Goal: Consume media (video, audio): Consume media (video, audio)

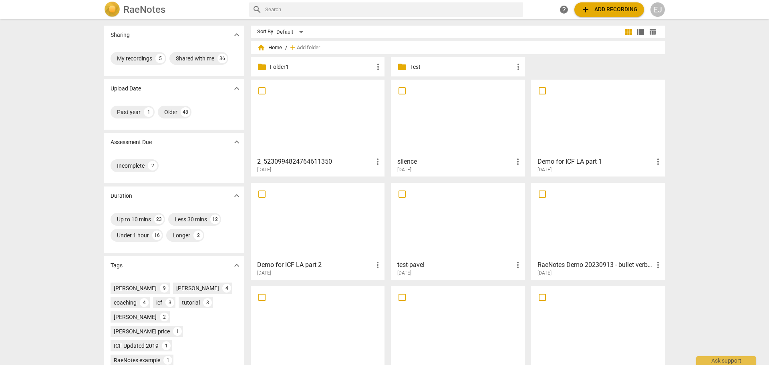
click at [655, 11] on div "EJ" at bounding box center [657, 9] width 14 height 14
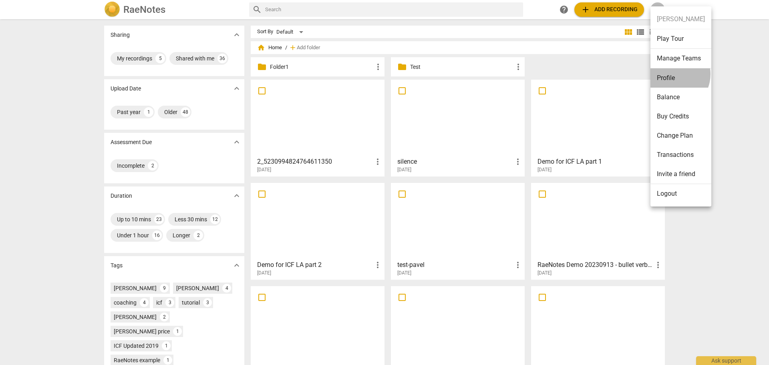
click at [672, 74] on li "Profile" at bounding box center [680, 77] width 61 height 19
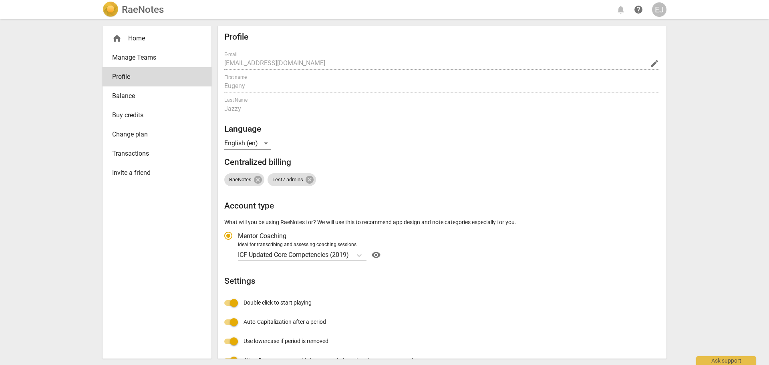
radio input "false"
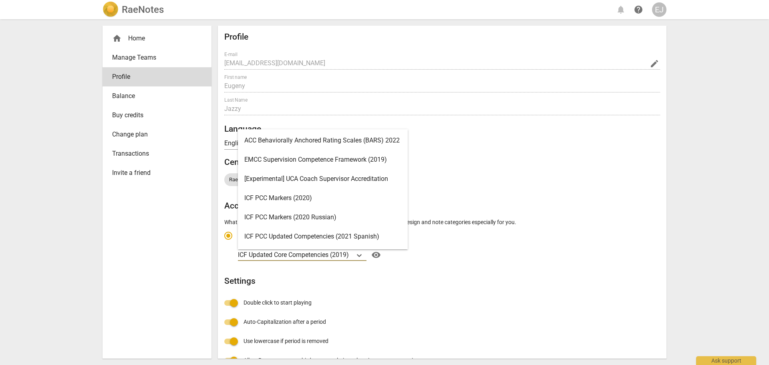
click at [340, 254] on p "ICF Updated Core Competencies (2019)" at bounding box center [293, 254] width 111 height 9
click at [0, 0] on input "Ideal for transcribing and assessing coaching sessions ICF Updated Core Compete…" at bounding box center [0, 0] width 0 height 0
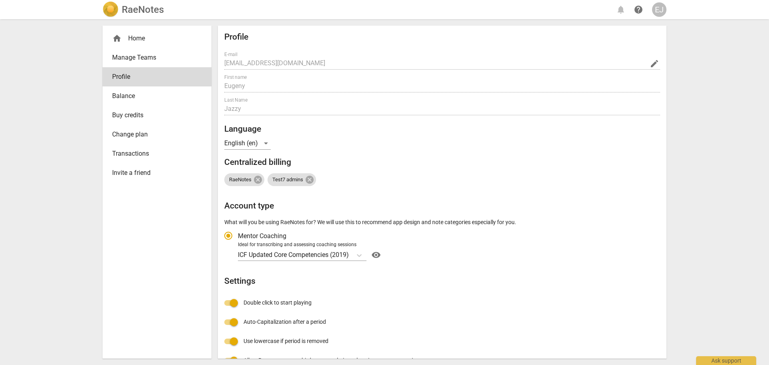
click at [469, 162] on h2 "Centralized billing" at bounding box center [442, 162] width 436 height 10
radio input "false"
click at [340, 255] on p "ICF Updated Core Competencies (2019)" at bounding box center [293, 254] width 111 height 9
click at [0, 0] on input "Ideal for transcribing and assessing coaching sessions ICF Updated Core Compete…" at bounding box center [0, 0] width 0 height 0
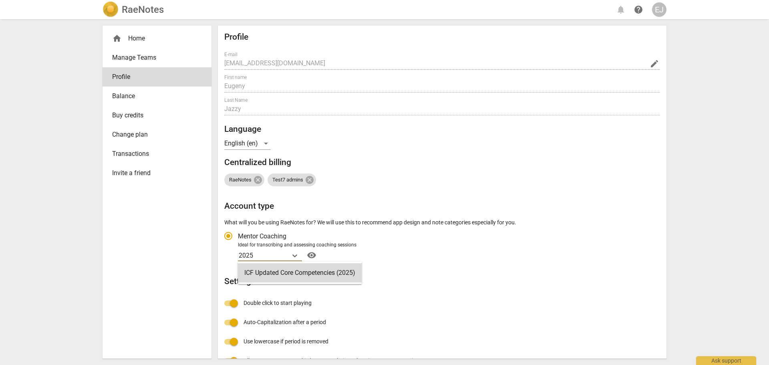
type input "2025"
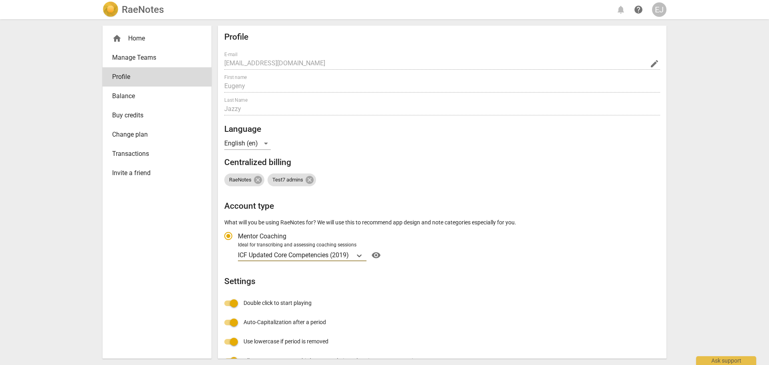
click at [143, 9] on h2 "RaeNotes" at bounding box center [143, 9] width 42 height 11
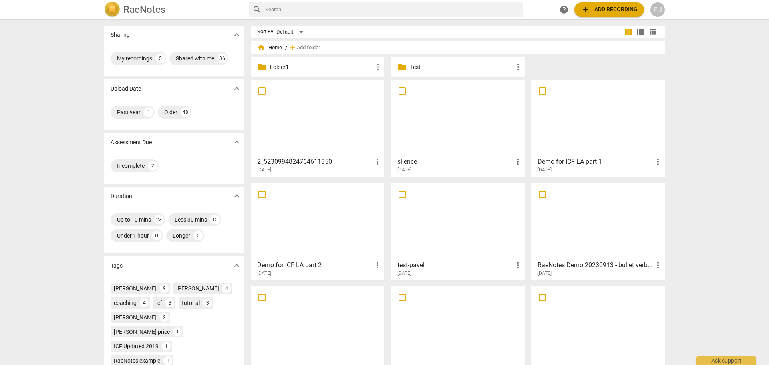
click at [318, 135] on div at bounding box center [317, 117] width 128 height 71
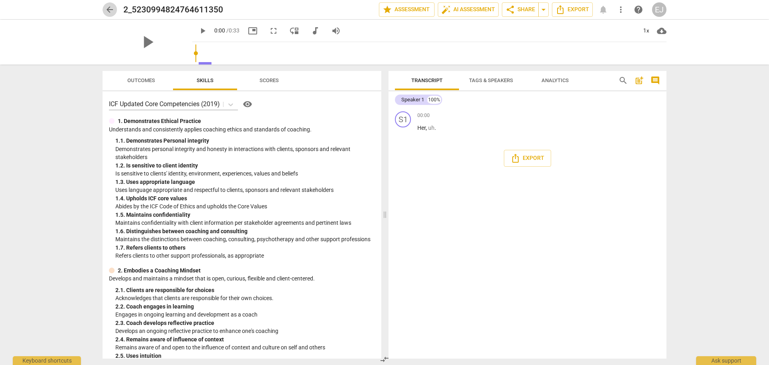
click at [106, 9] on span "arrow_back" at bounding box center [110, 10] width 10 height 10
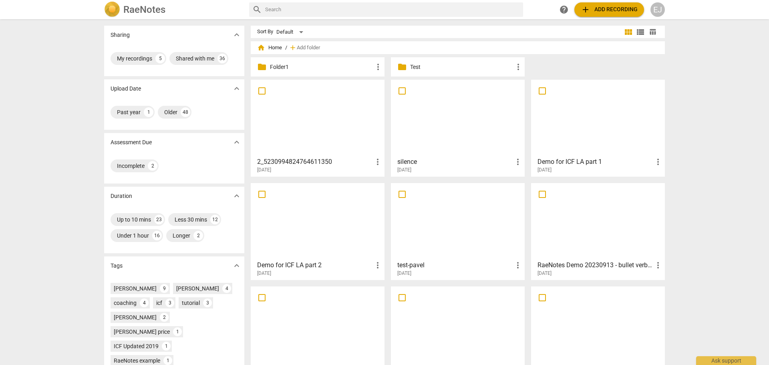
click at [581, 133] on div at bounding box center [598, 117] width 128 height 71
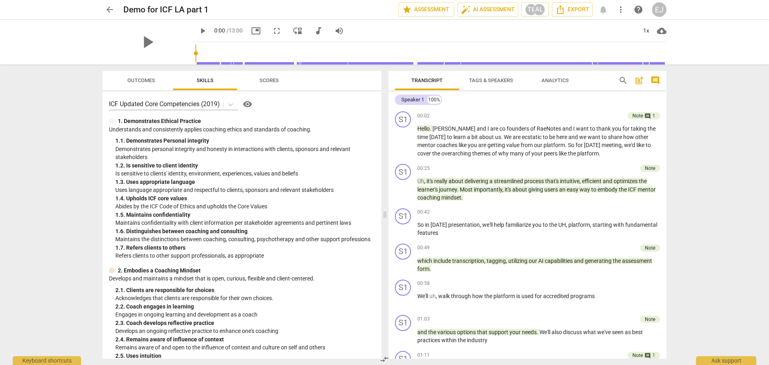
click at [165, 45] on div "play_arrow" at bounding box center [148, 42] width 90 height 45
click at [648, 30] on div "1x" at bounding box center [645, 30] width 15 height 13
click at [519, 72] on div at bounding box center [384, 182] width 769 height 365
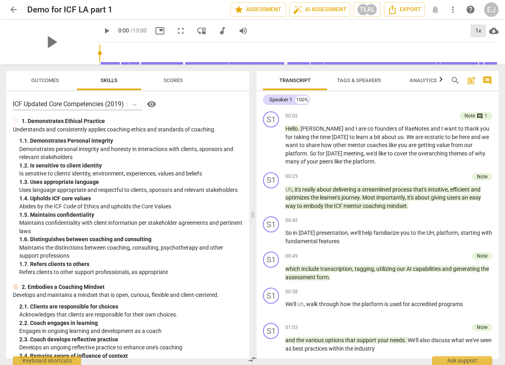
click at [477, 28] on div "1x" at bounding box center [477, 30] width 15 height 13
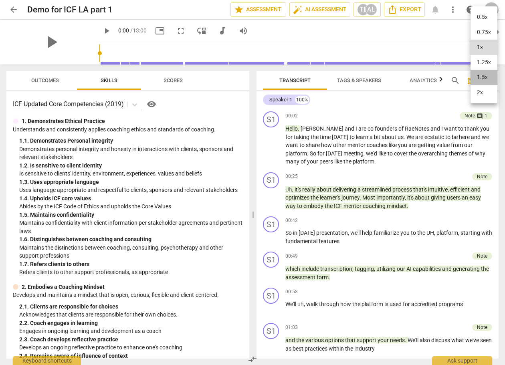
click at [484, 79] on li "1.5x" at bounding box center [483, 77] width 27 height 15
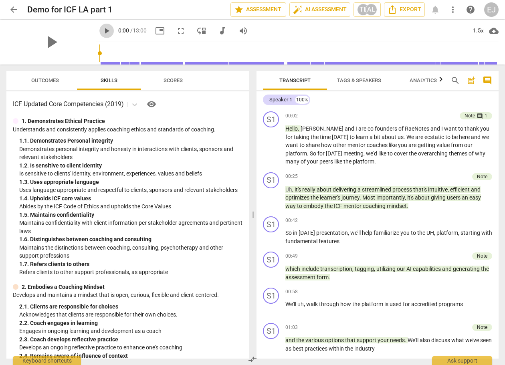
click at [102, 31] on span "play_arrow" at bounding box center [107, 31] width 10 height 10
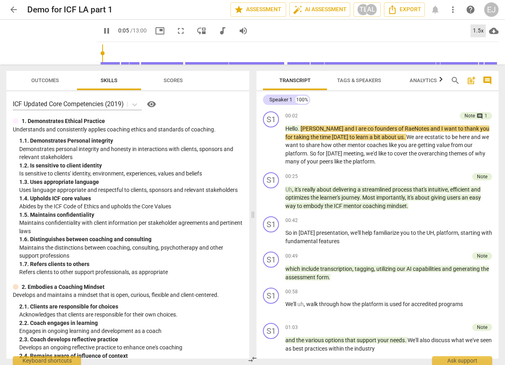
click at [481, 32] on div "1.5x" at bounding box center [477, 30] width 15 height 13
click at [483, 93] on li "2x" at bounding box center [483, 92] width 27 height 15
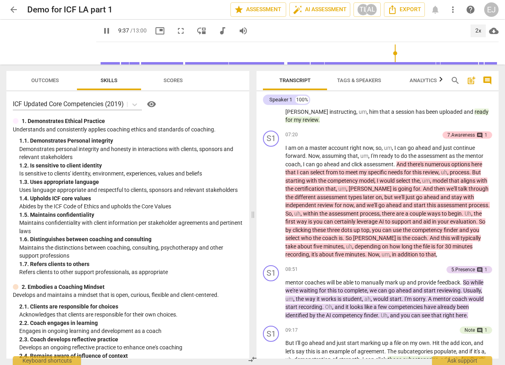
scroll to position [1307, 0]
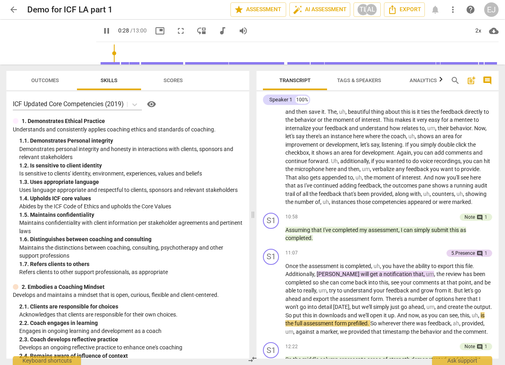
click at [104, 54] on input "range" at bounding box center [298, 53] width 399 height 26
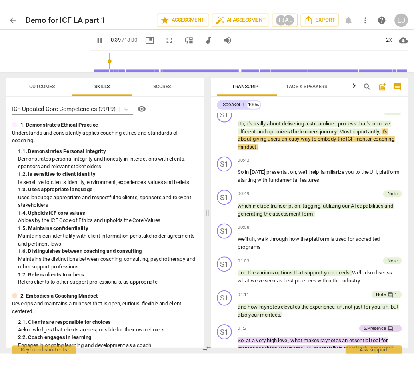
scroll to position [86, 0]
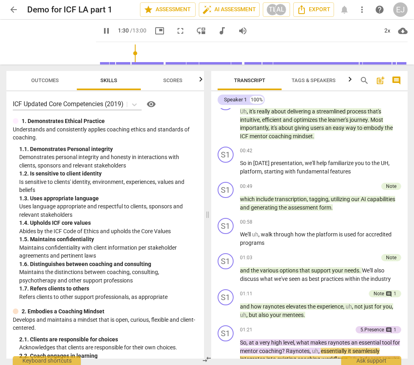
click at [99, 55] on input "range" at bounding box center [253, 53] width 309 height 26
click at [176, 29] on span "fullscreen" at bounding box center [181, 31] width 10 height 10
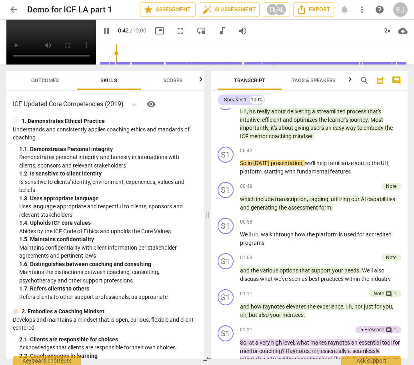
type input "43"
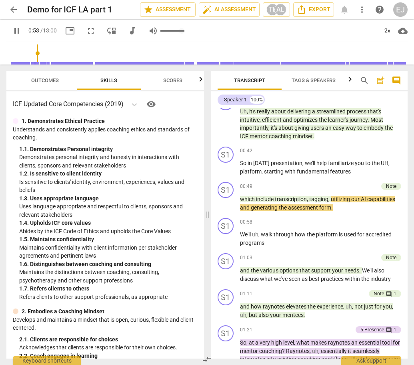
type input "55"
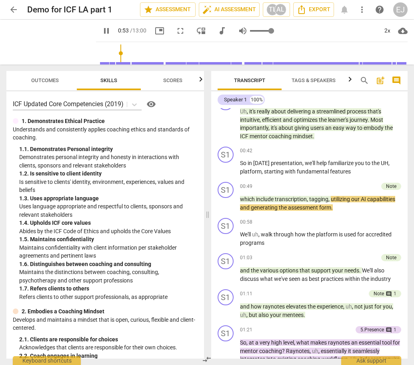
type input "0.39"
type input "55"
type input "0.39"
click at [251, 32] on input "range" at bounding box center [262, 31] width 24 height 2
type input "56"
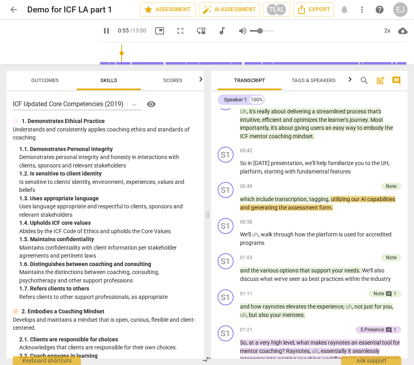
type input "0.4"
type input "56"
type input "0.41"
type input "56"
type input "0.43"
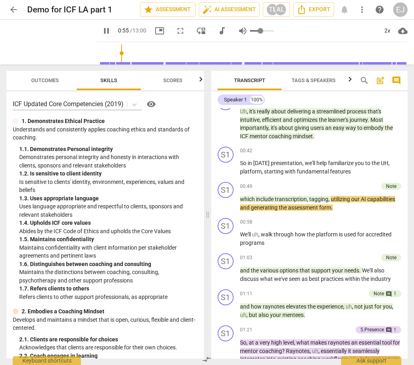
type input "56"
type input "0.44"
type input "56"
type input "0.45"
type input "56"
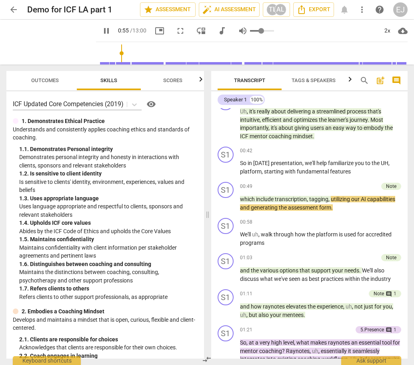
type input "0.46"
type input "56"
type input "0.48"
type input "56"
type input "0.49"
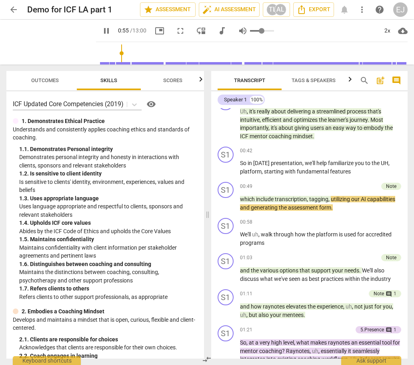
type input "56"
type input "0.5"
type input "56"
type input "0.51"
type input "56"
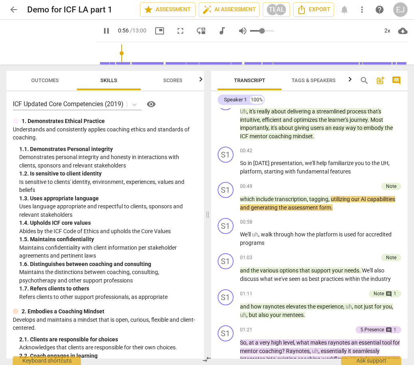
type input "0.52"
type input "56"
type input "0.53"
type input "56"
type input "0.54"
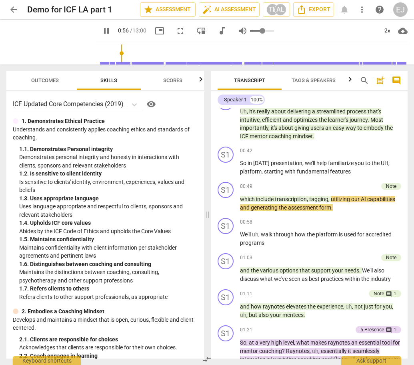
type input "57"
type input "0.55"
type input "57"
type input "0.56"
type input "57"
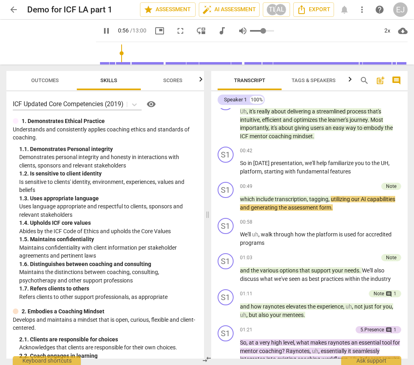
type input "0.57"
type input "57"
type input "0.59"
type input "57"
type input "0.6"
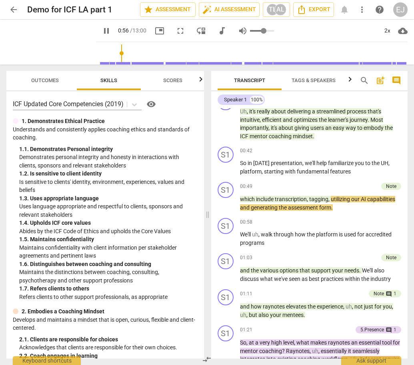
type input "57"
type input "0.62"
type input "57"
type input "0.63"
type input "57"
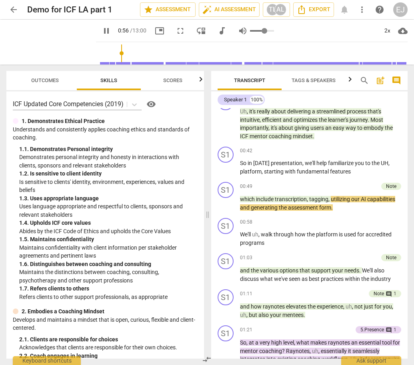
type input "0.65"
type input "57"
type input "0.68"
type input "57"
type input "0.69"
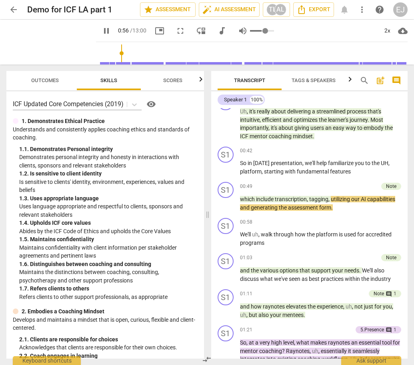
type input "57"
type input "0.71"
type input "57"
type input "0.72"
type input "57"
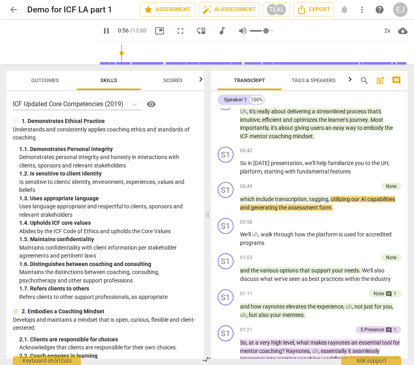
type input "0.74"
type input "57"
type input "0.75"
type input "57"
type input "0.79"
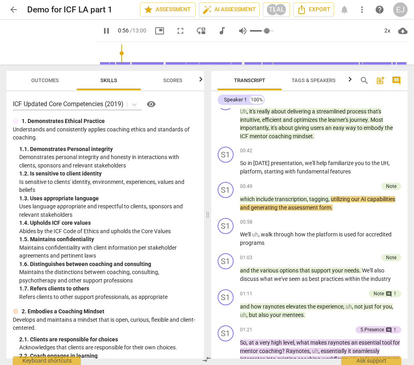
type input "57"
type input "0.8"
type input "57"
type input "0.81"
type input "57"
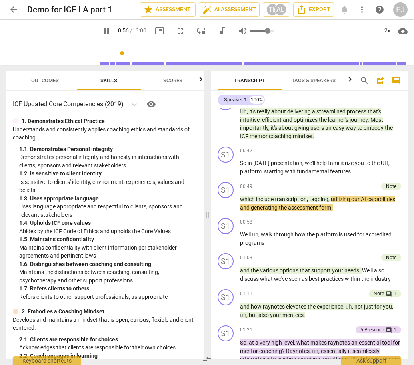
type input "0.82"
type input "57"
type input "0.84"
type input "57"
type input "0.85"
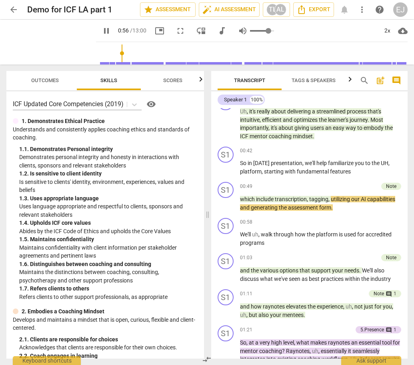
type input "57"
type input "0.87"
type input "57"
type input "0.88"
type input "57"
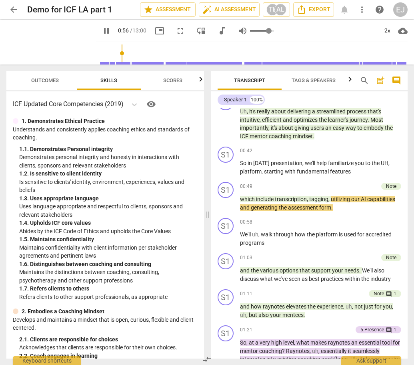
type input "0.89"
type input "57"
type input "0.9"
type input "57"
type input "0.92"
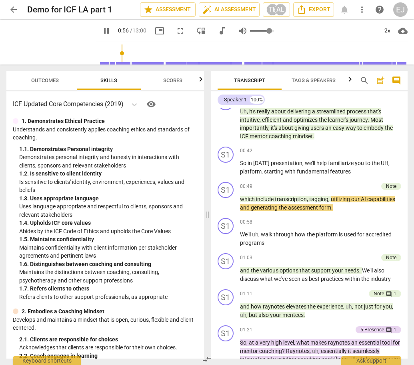
type input "57"
type input "0.93"
type input "57"
type input "0.94"
type input "58"
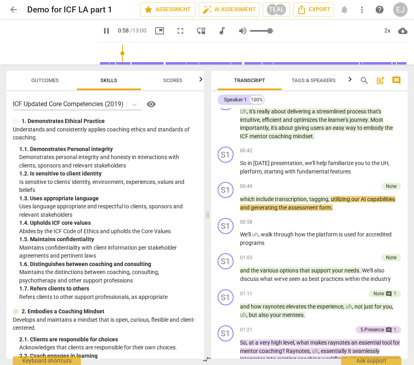
type input "0.95"
type input "58"
type input "0.97"
type input "58"
type input "0.99"
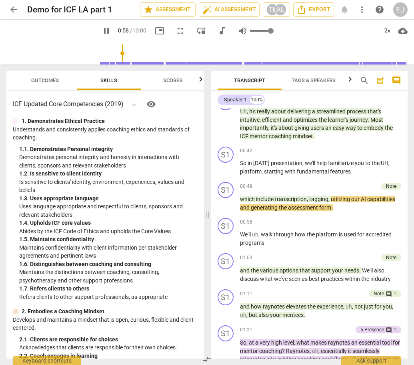
type input "58"
type input "1"
type input "59"
drag, startPoint x: 251, startPoint y: 32, endPoint x: 265, endPoint y: 32, distance: 13.2
type input "1"
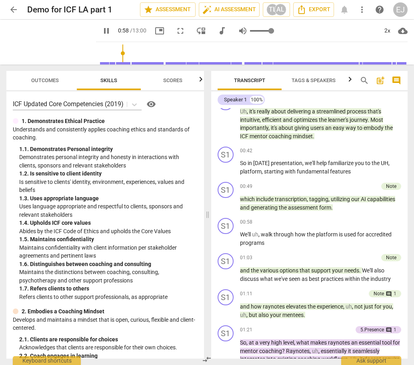
click at [264, 32] on input "range" at bounding box center [262, 31] width 24 height 2
click at [155, 27] on span "picture_in_picture" at bounding box center [160, 31] width 10 height 10
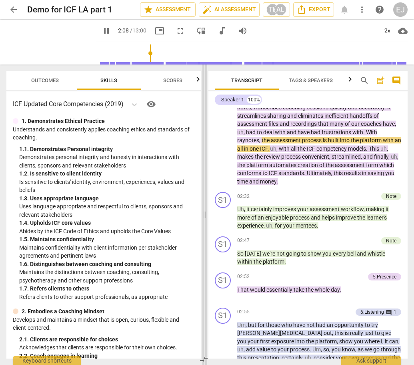
scroll to position [350, 0]
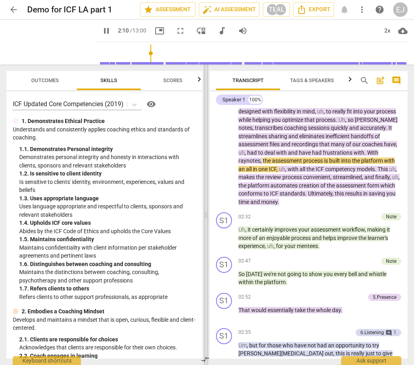
click at [207, 175] on span at bounding box center [206, 214] width 5 height 300
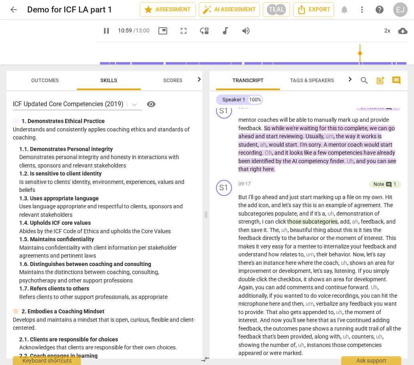
scroll to position [1648, 0]
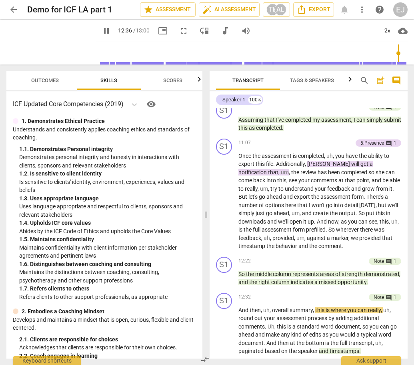
click at [99, 53] on input "range" at bounding box center [253, 53] width 309 height 26
drag, startPoint x: 98, startPoint y: 53, endPoint x: 88, endPoint y: 55, distance: 10.7
click at [99, 55] on input "range" at bounding box center [253, 53] width 309 height 26
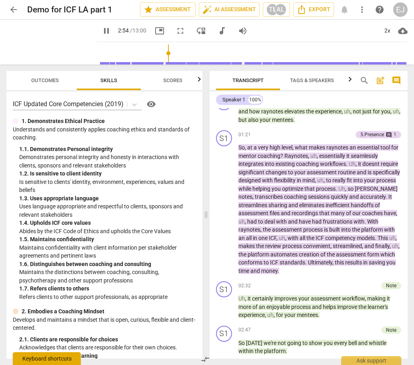
scroll to position [583, 0]
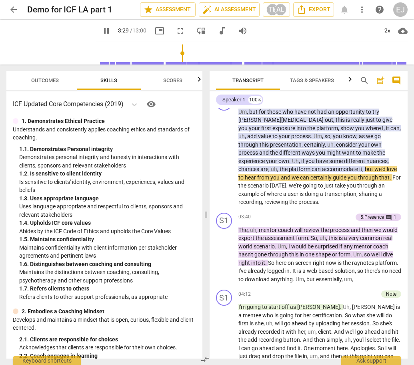
click at [99, 54] on input "range" at bounding box center [253, 53] width 309 height 26
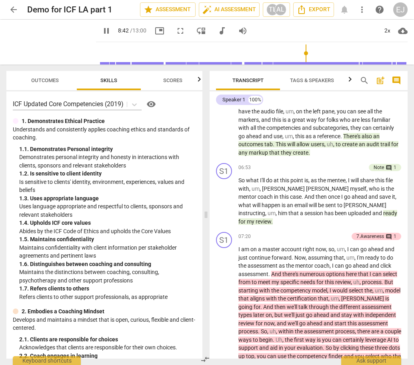
scroll to position [1343, 0]
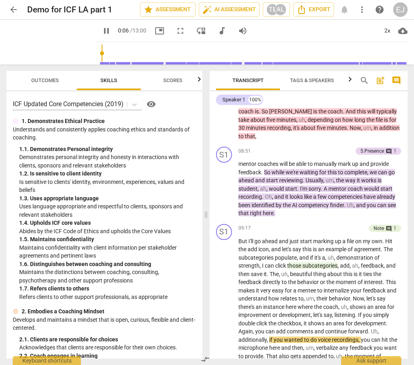
click at [99, 52] on input "range" at bounding box center [253, 53] width 309 height 26
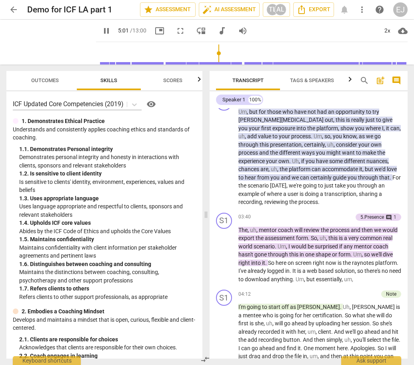
scroll to position [836, 0]
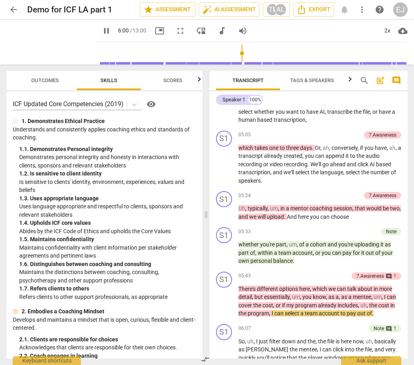
click at [99, 54] on input "range" at bounding box center [253, 53] width 309 height 26
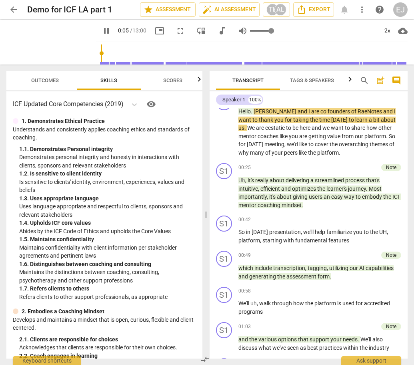
type input "6"
type input "0.91"
type input "6"
type input "0.9"
type input "6"
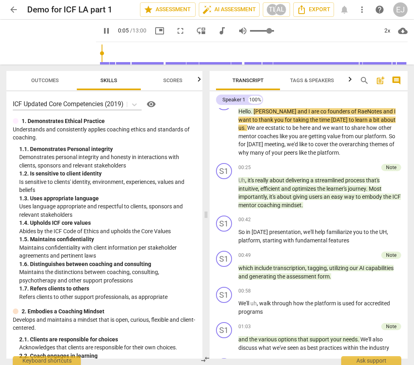
type input "0.88"
type input "6"
type input "0.87"
type input "6"
type input "0.83"
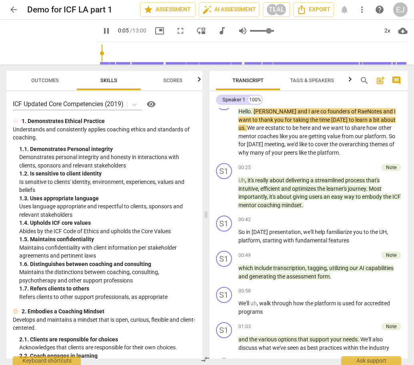
type input "6"
type input "0.8"
type input "6"
type input "0.79"
type input "6"
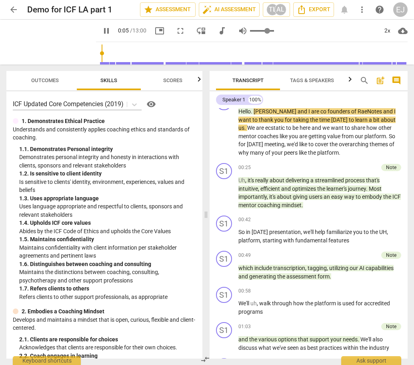
type input "0.75"
type input "6"
type input "0.74"
type input "6"
type input "0.73"
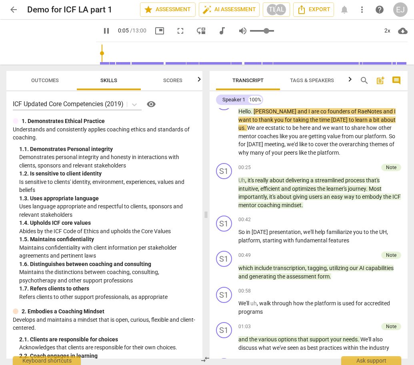
type input "6"
type input "0.72"
type input "6"
type input "0.68"
type input "6"
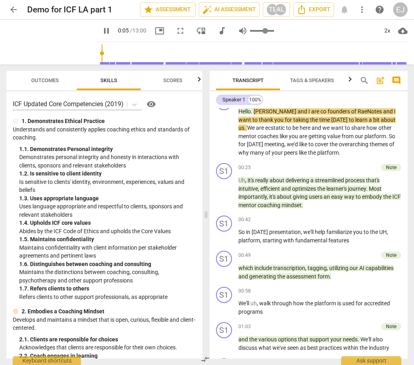
type input "0.66"
type input "6"
type input "0.65"
type input "6"
type input "0.62"
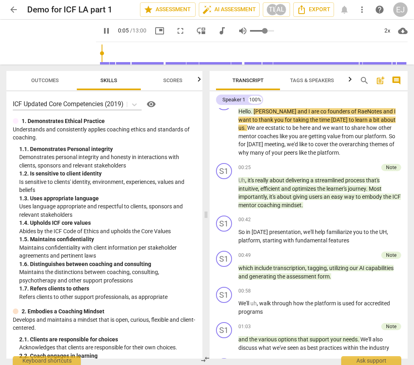
type input "6"
type input "0.6"
type input "6"
type input "0.59"
type input "6"
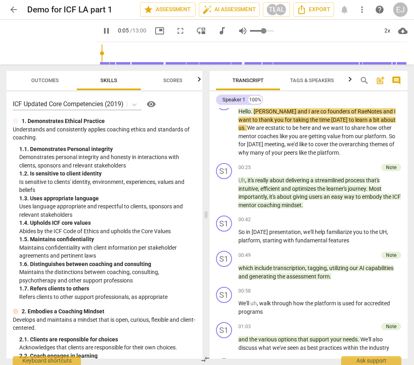
type input "0.57"
type input "6"
type input "0.56"
type input "6"
type input "0.54"
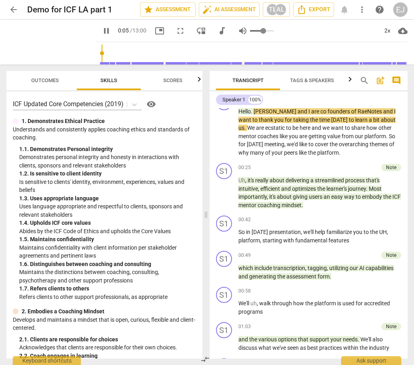
type input "6"
type input "0.53"
type input "6"
type input "0.52"
type input "6"
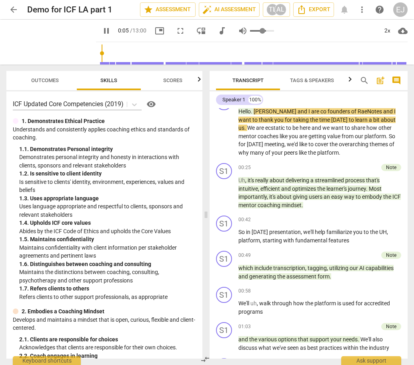
type input "0.51"
type input "6"
type input "0.5"
type input "6"
type input "0.49"
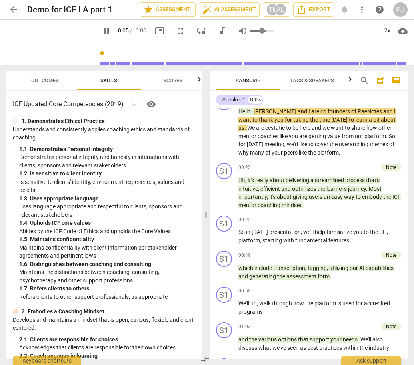
type input "6"
type input "0.47"
type input "6"
type input "0.46"
type input "6"
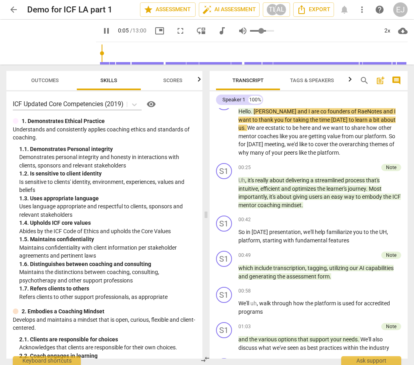
type input "0.44"
type input "6"
type input "0.42"
type input "6"
type input "0.4"
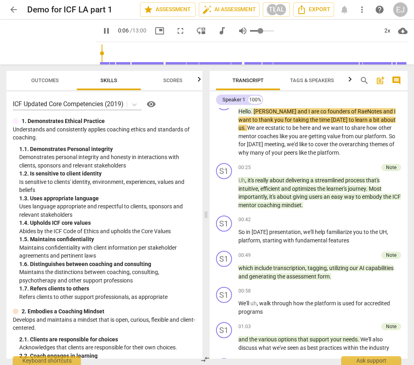
type input "6"
type input "0.39"
type input "6"
type input "0.37"
type input "6"
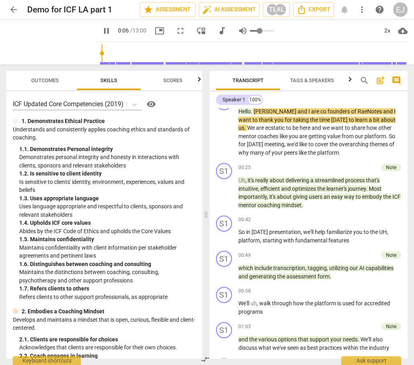
type input "0.33"
type input "7"
type input "0.32"
type input "7"
type input "0.31"
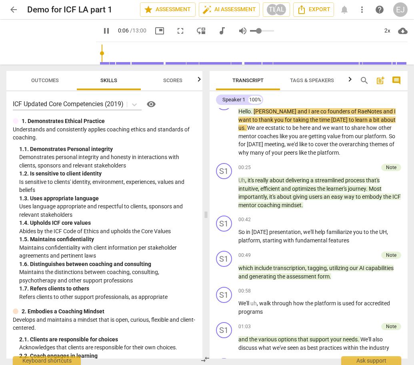
type input "7"
type input "0.3"
type input "7"
type input "0.29"
type input "7"
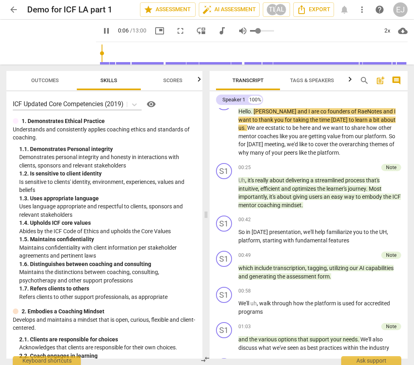
type input "0.28"
type input "7"
type input "0.27"
type input "7"
type input "0.26"
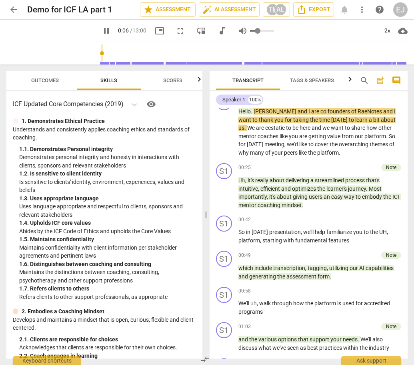
type input "7"
type input "0.25"
type input "7"
type input "0.24"
type input "7"
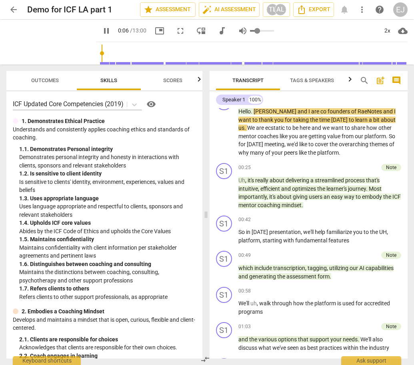
type input "0.22"
type input "7"
type input "0.21"
type input "7"
type input "0.2"
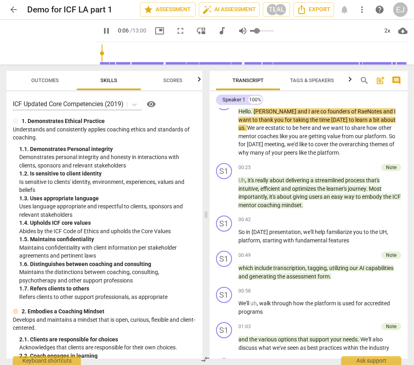
type input "7"
type input "0.19"
type input "7"
type input "0.18"
type input "7"
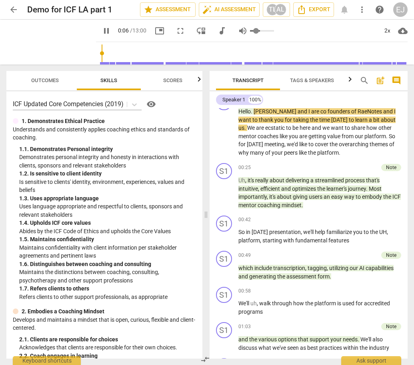
type input "0.17"
type input "7"
type input "0.16"
type input "7"
type input "0.15"
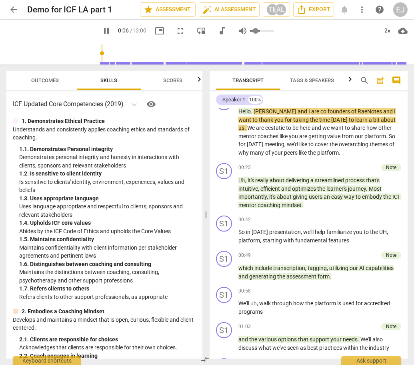
type input "7"
drag, startPoint x: 261, startPoint y: 31, endPoint x: 246, endPoint y: 32, distance: 15.2
click at [250, 32] on input "range" at bounding box center [262, 31] width 24 height 2
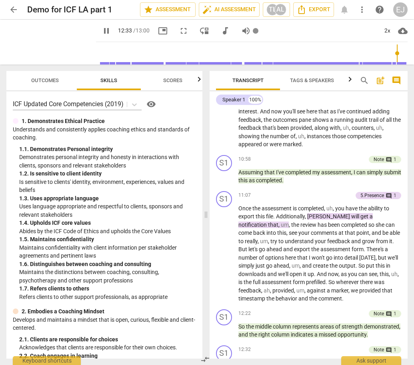
scroll to position [1677, 0]
